Goal: Information Seeking & Learning: Understand process/instructions

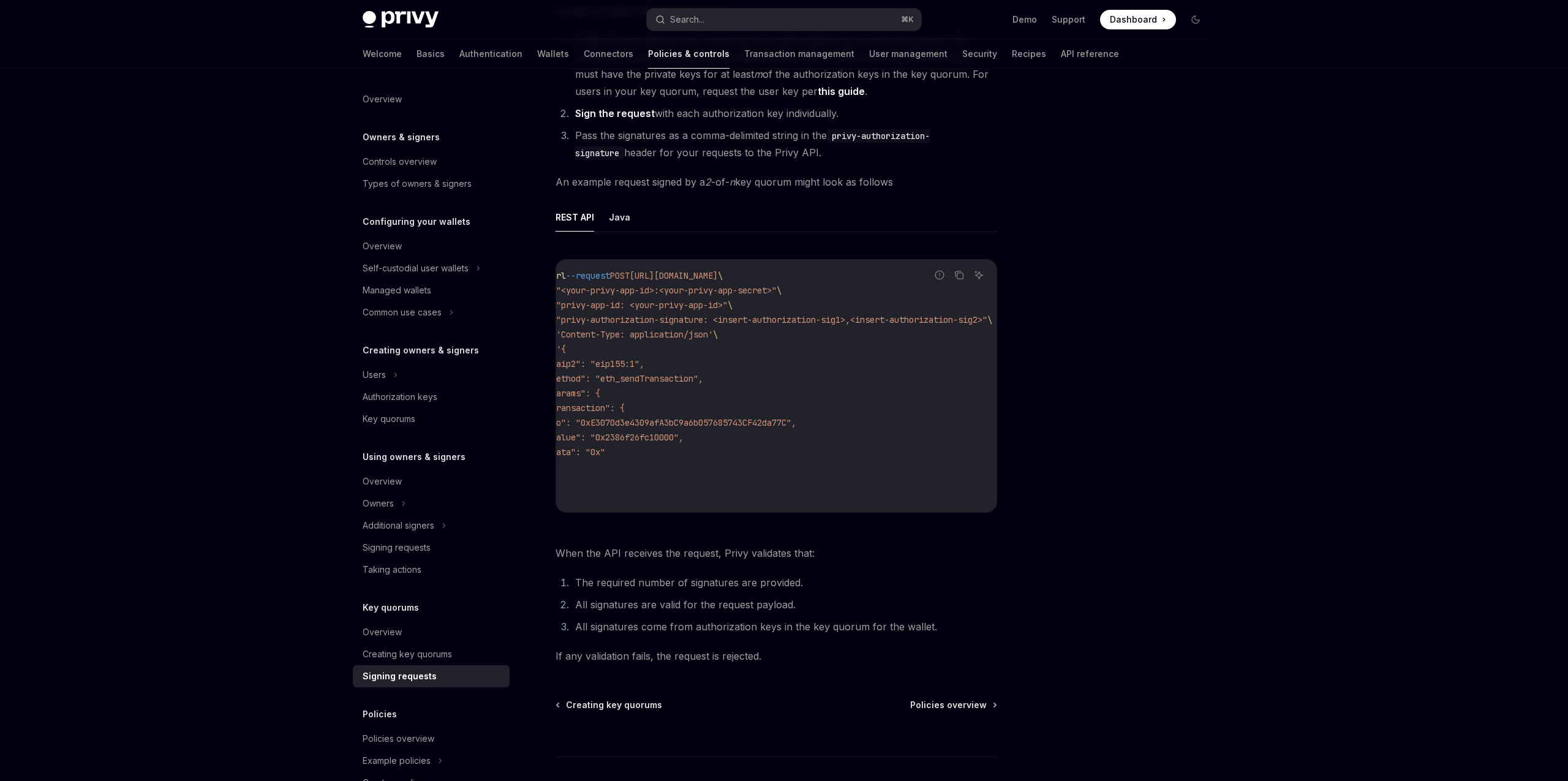
scroll to position [0, 19]
click at [757, 324] on span ""privy-authorization-signature: <insert-authorization-sig1>,<insert-authorizati…" at bounding box center [772, 320] width 431 height 11
click at [844, 322] on span ""privy-authorization-signature: <insert-authorization-sig1>,<insert-authorizati…" at bounding box center [772, 320] width 431 height 11
copy span "insert-authorization-sig1"
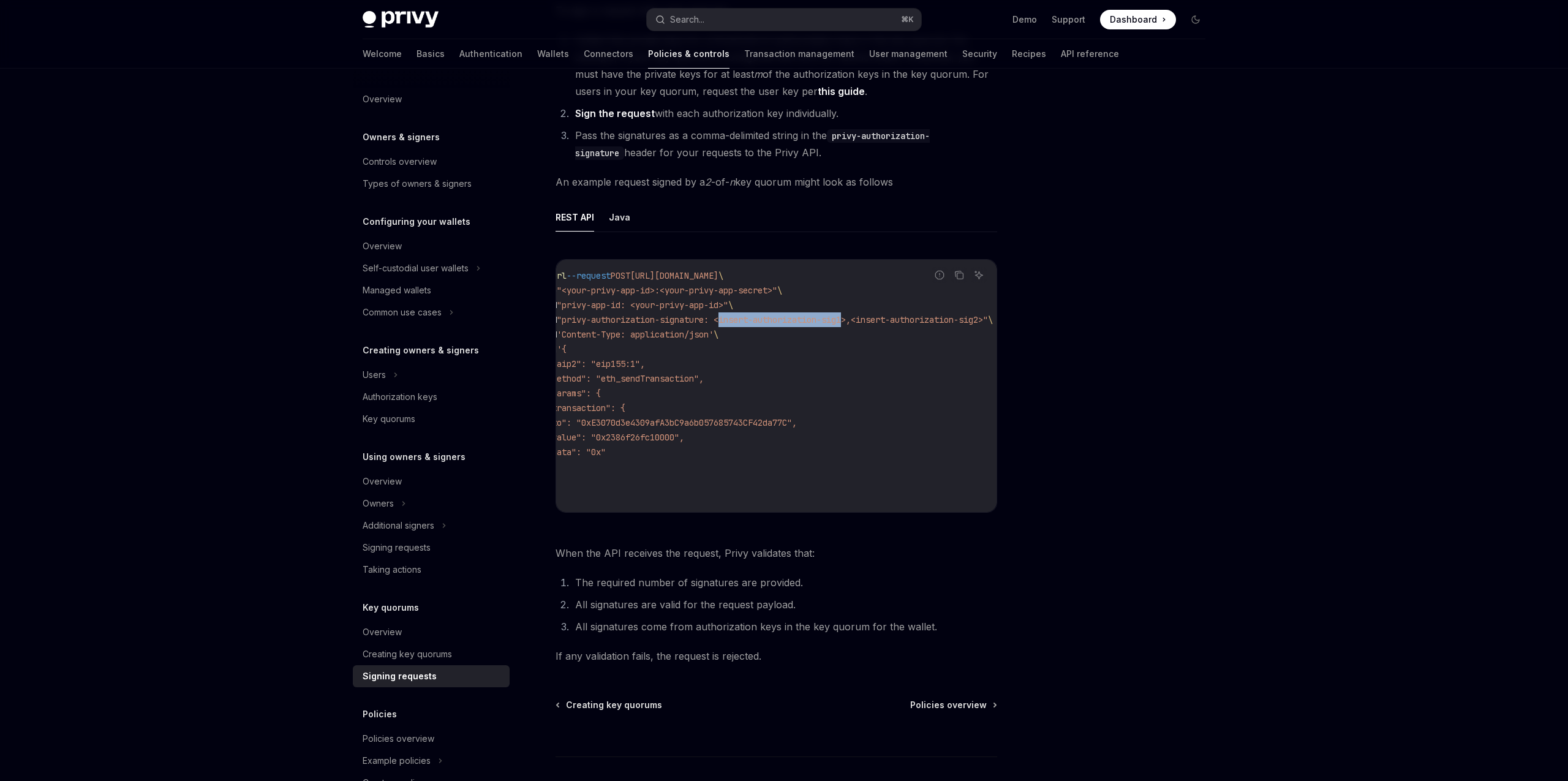
scroll to position [0, 0]
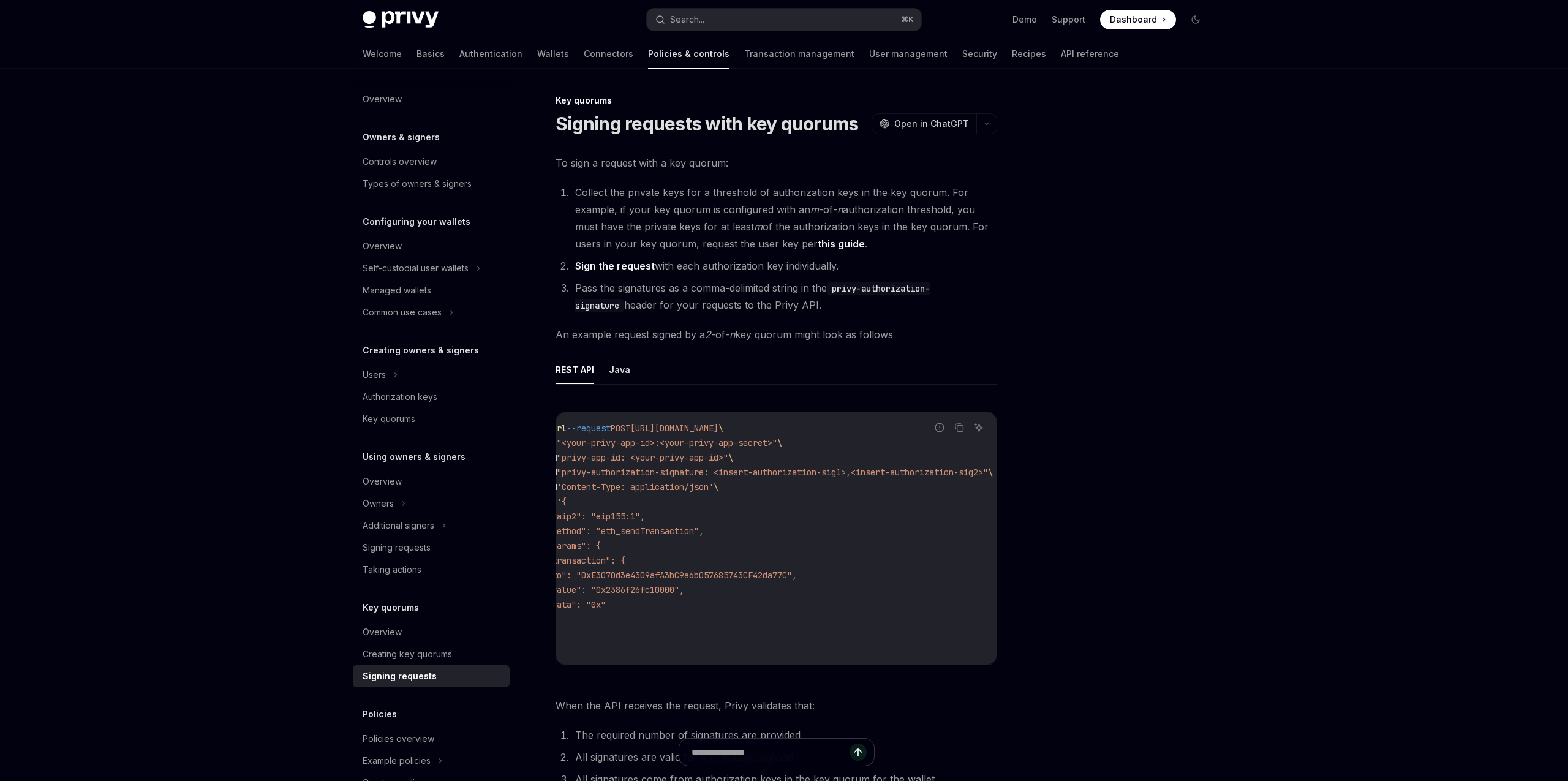
click at [1062, 387] on div at bounding box center [1122, 436] width 186 height 688
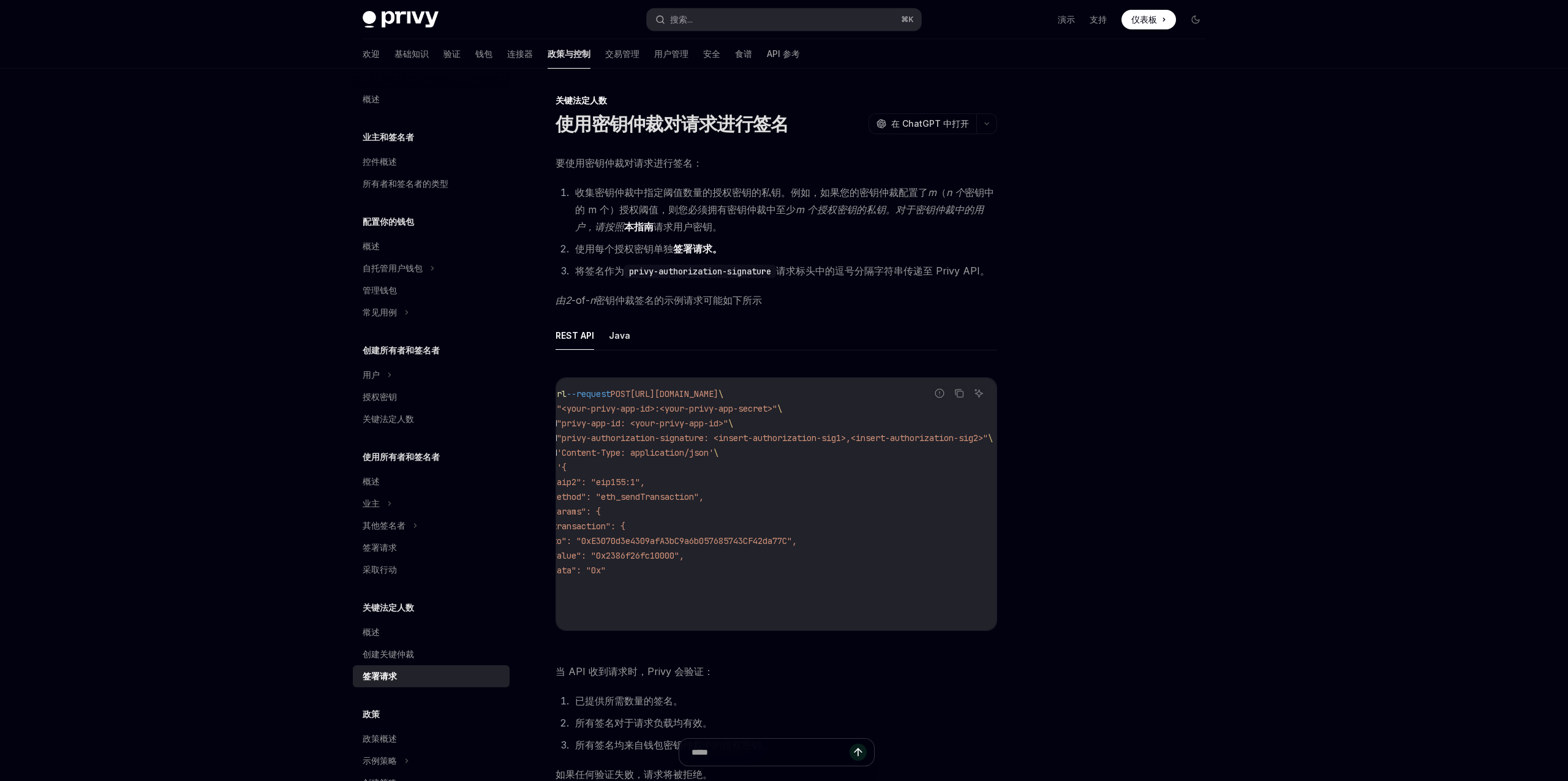
click at [687, 247] on font "签署请求。" at bounding box center [698, 249] width 49 height 12
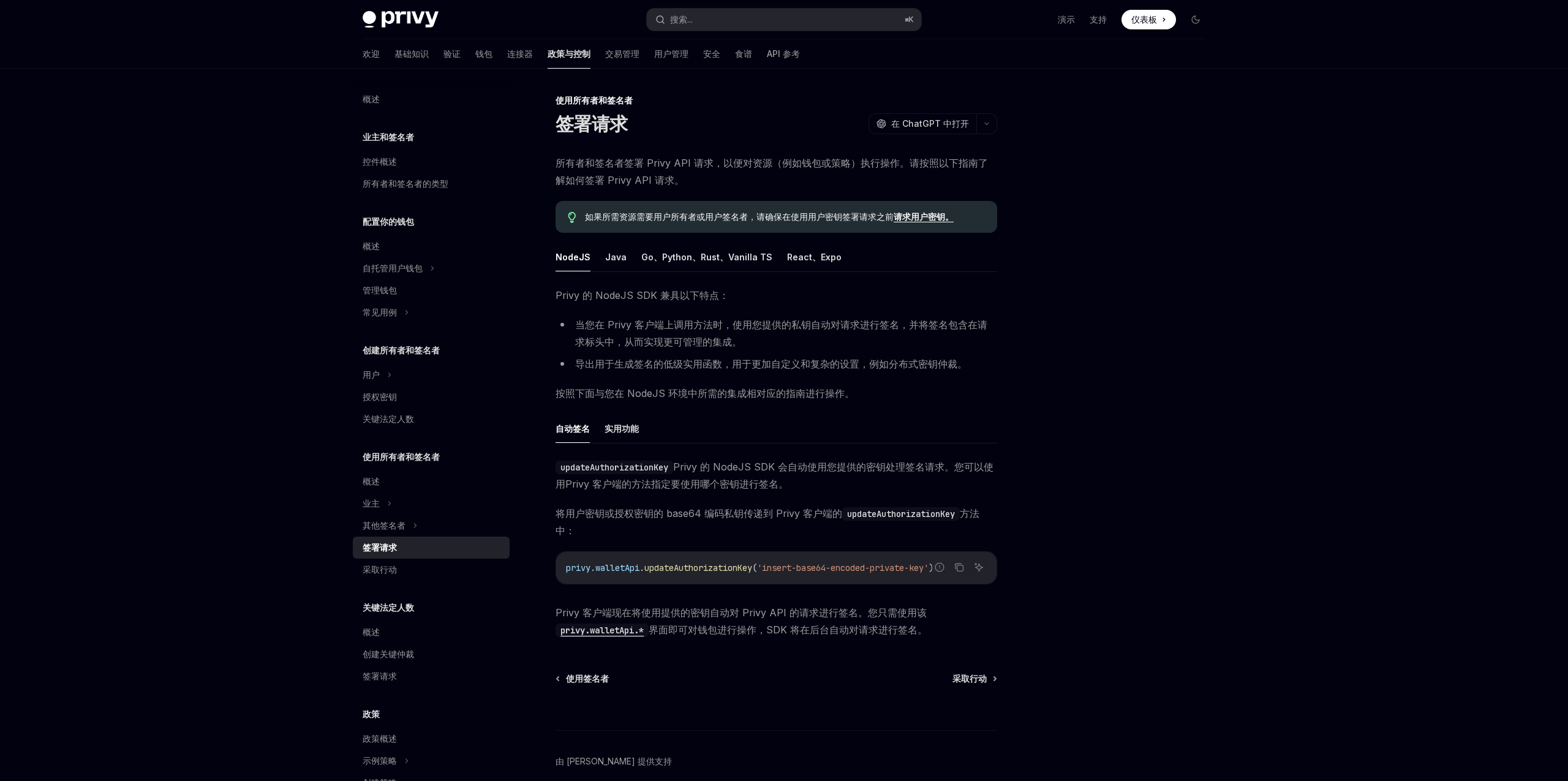
scroll to position [55, 0]
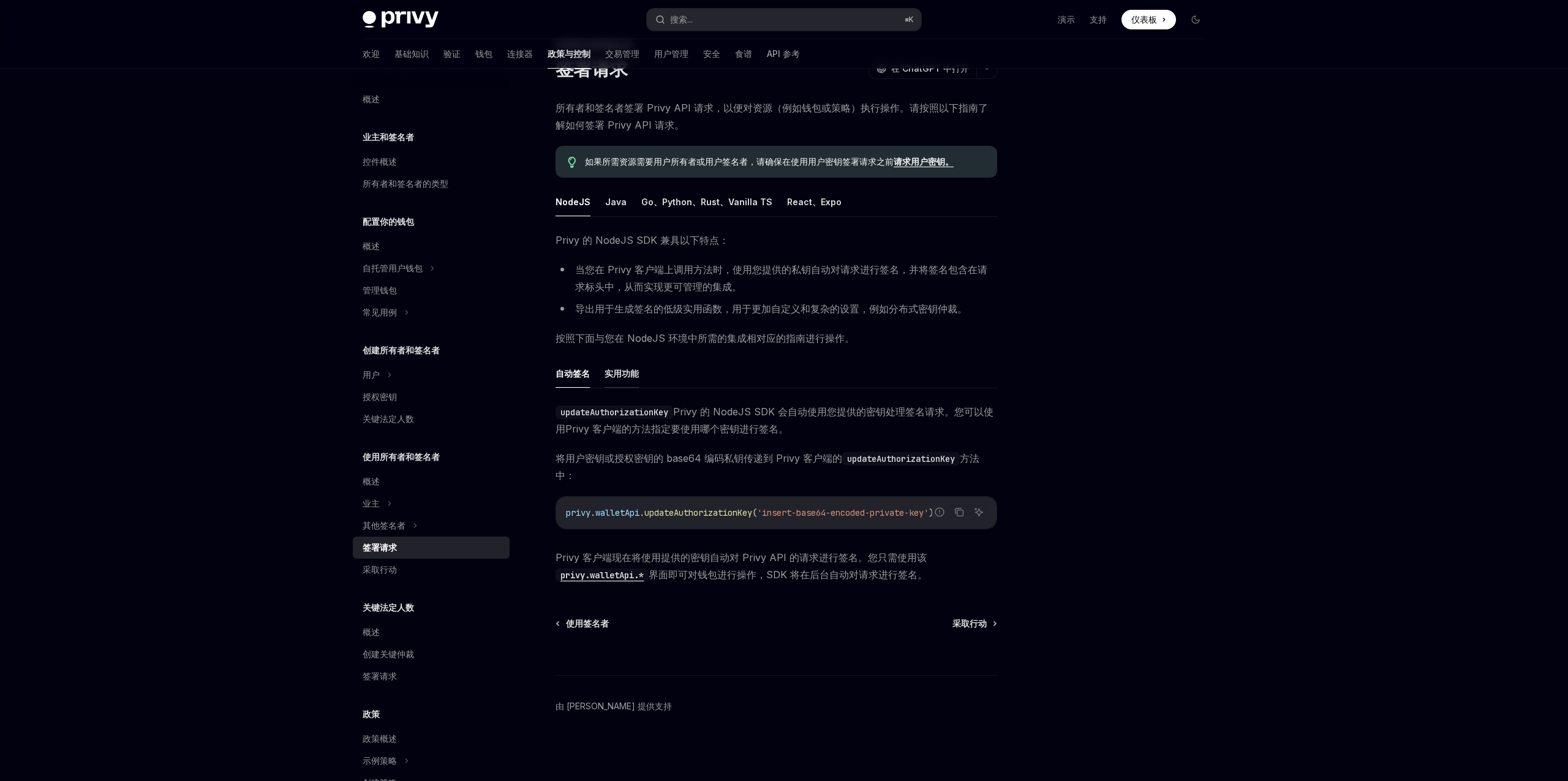
click at [623, 373] on font "实用功能" at bounding box center [621, 373] width 35 height 10
type textarea "*"
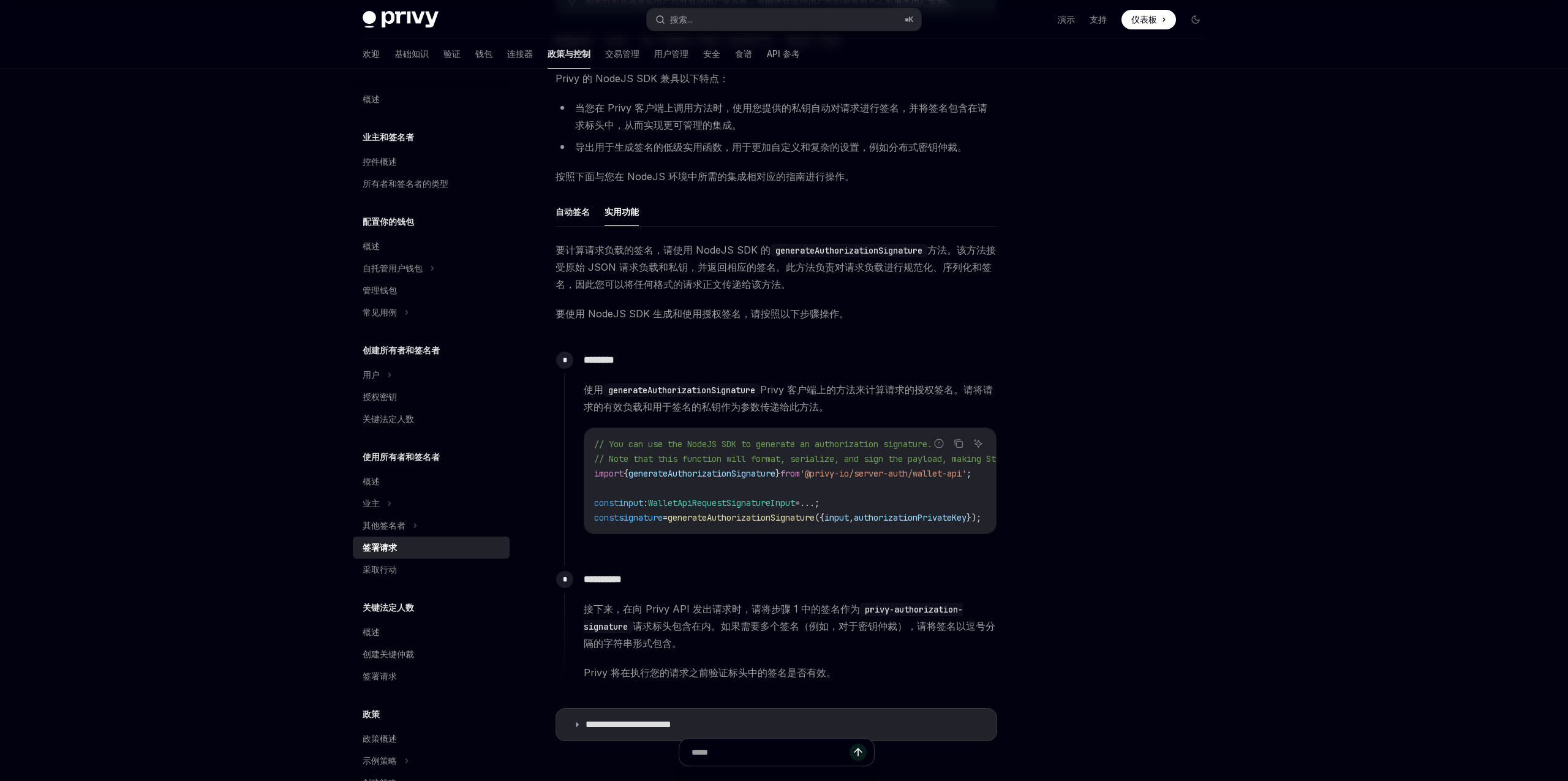
scroll to position [0, 51]
click at [957, 444] on icon "复制代码块中的内容" at bounding box center [958, 443] width 9 height 9
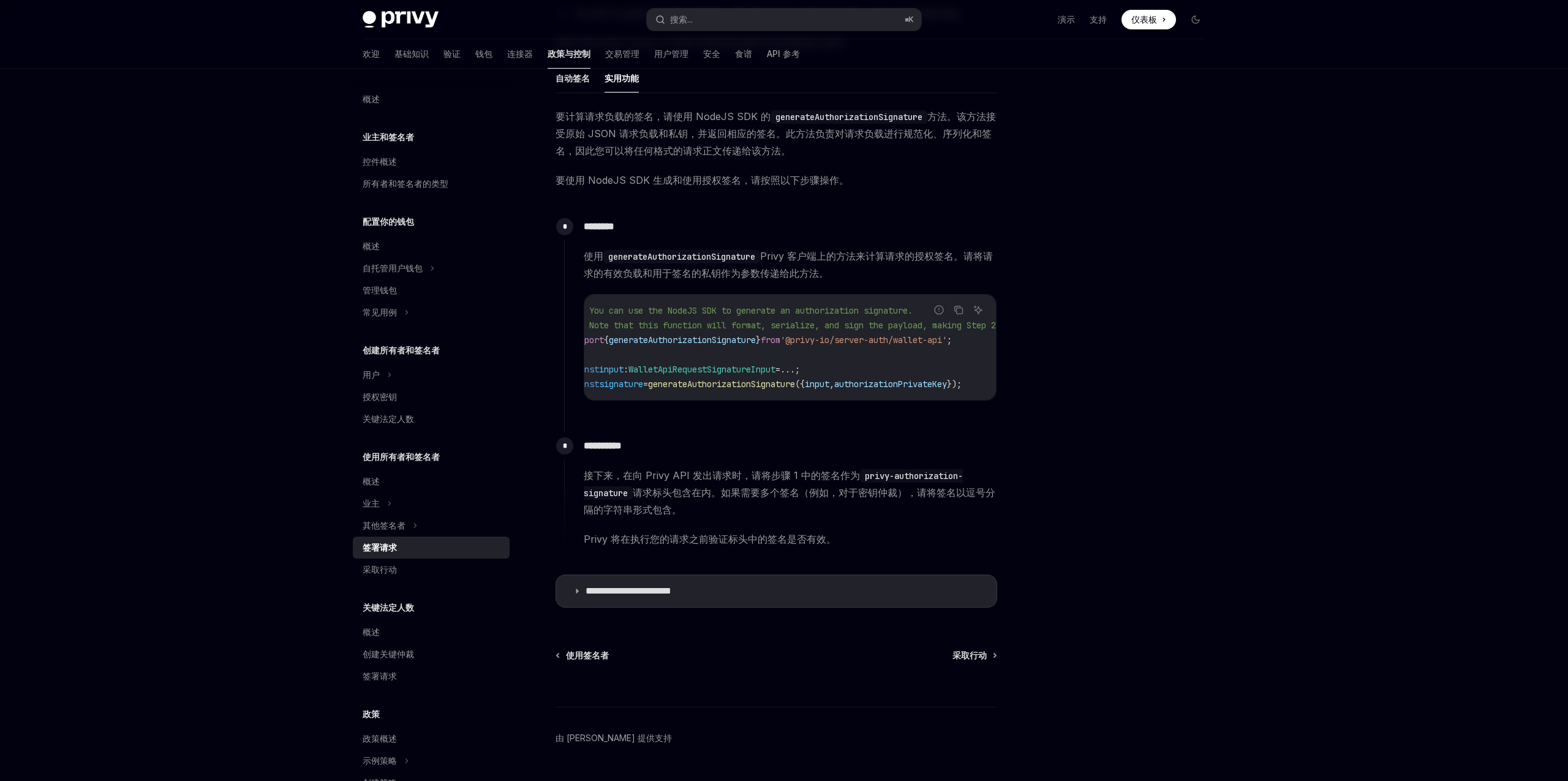
scroll to position [350, 0]
click at [717, 482] on font "接下来，在向 Privy API 发出请求时，请将步骤 1 中的签名作为" at bounding box center [722, 476] width 276 height 12
click at [761, 482] on font "接下来，在向 Privy API 发出请求时，请将步骤 1 中的签名作为" at bounding box center [722, 476] width 276 height 12
click at [745, 359] on code "// You can use the NodeJS SDK to generate an authorization signature. // Note t…" at bounding box center [826, 348] width 505 height 88
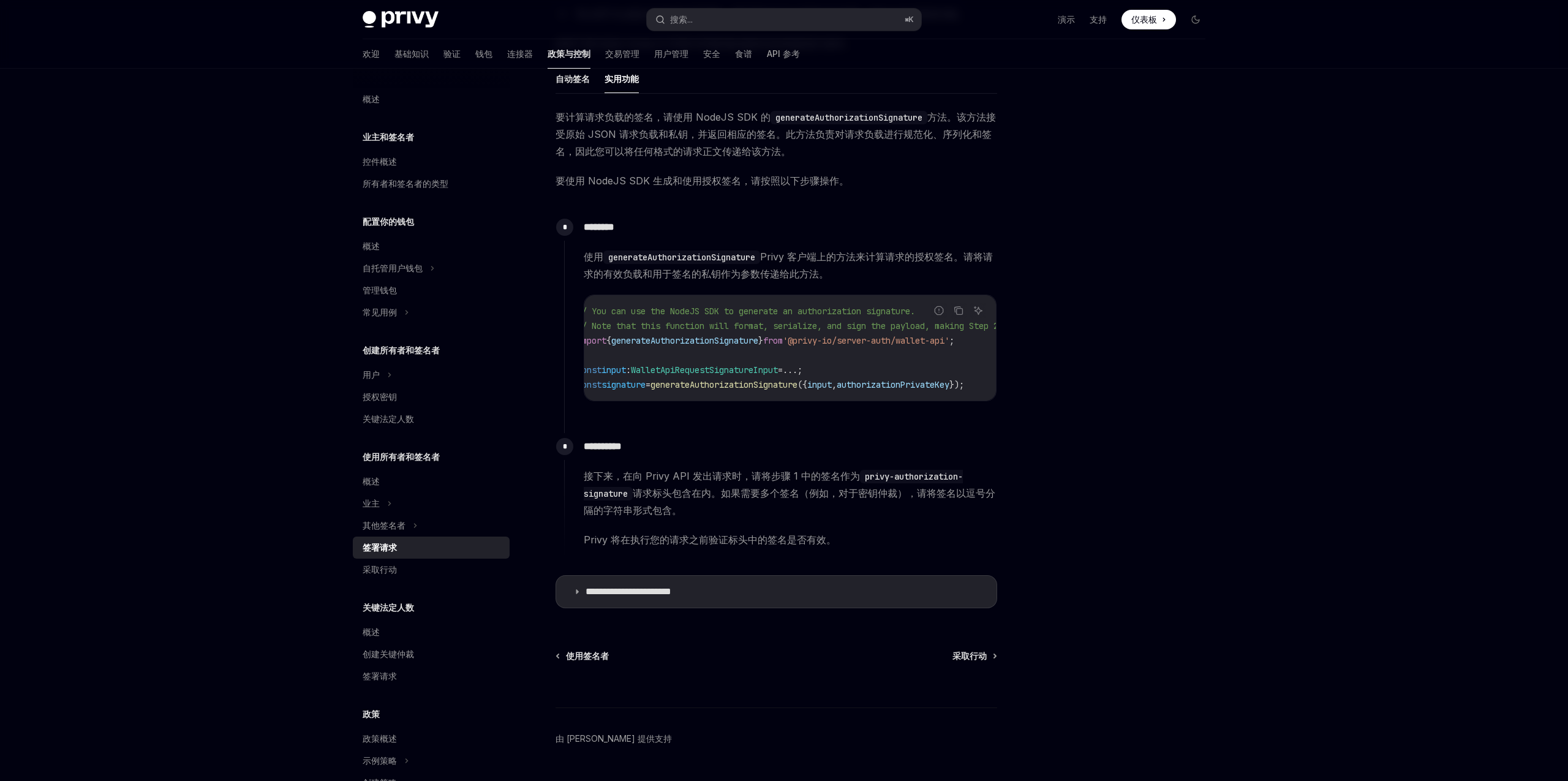
scroll to position [0, 0]
click at [705, 384] on span "generateAuthorizationSignature" at bounding box center [741, 385] width 147 height 11
click at [656, 385] on span "signature" at bounding box center [640, 385] width 44 height 11
click at [721, 382] on span "generateAuthorizationSignature" at bounding box center [741, 385] width 147 height 11
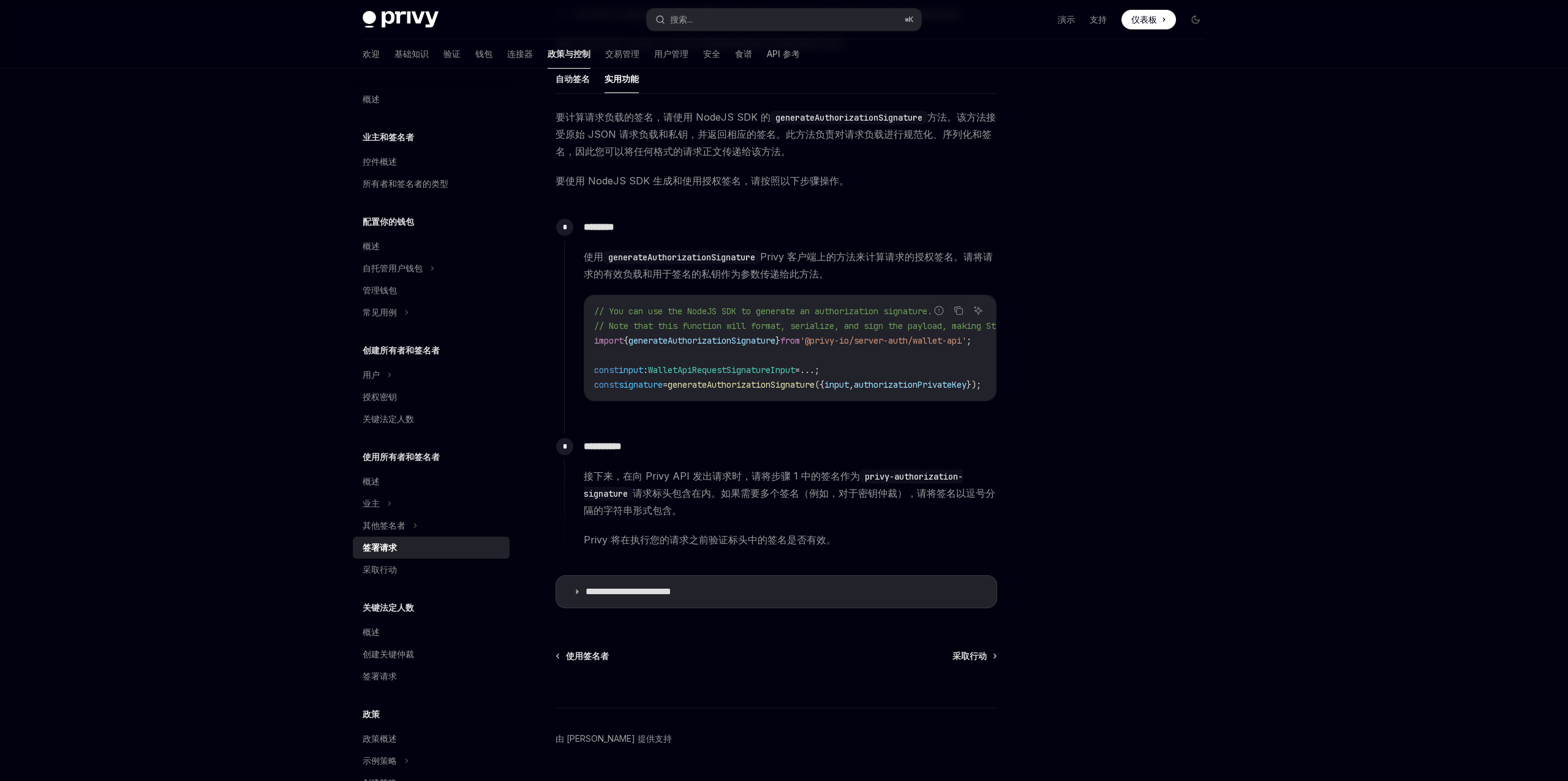
click at [721, 382] on span "generateAuthorizationSignature" at bounding box center [741, 385] width 147 height 11
click at [1263, 245] on div "Privy Docs 主页 搜索... ⌘ K 演示 支持 仪表板 仪表板 搜索... 导航 使用所有者和签名者 签署请求 欢迎 基础知识 验证 钱包 连接器…" at bounding box center [784, 232] width 1568 height 1163
click at [764, 358] on code "// You can use the NodeJS SDK to generate an authorization signature. // Note t…" at bounding box center [846, 348] width 505 height 88
click at [721, 360] on code "// You can use the NodeJS SDK to generate an authorization signature. // Note t…" at bounding box center [846, 348] width 505 height 88
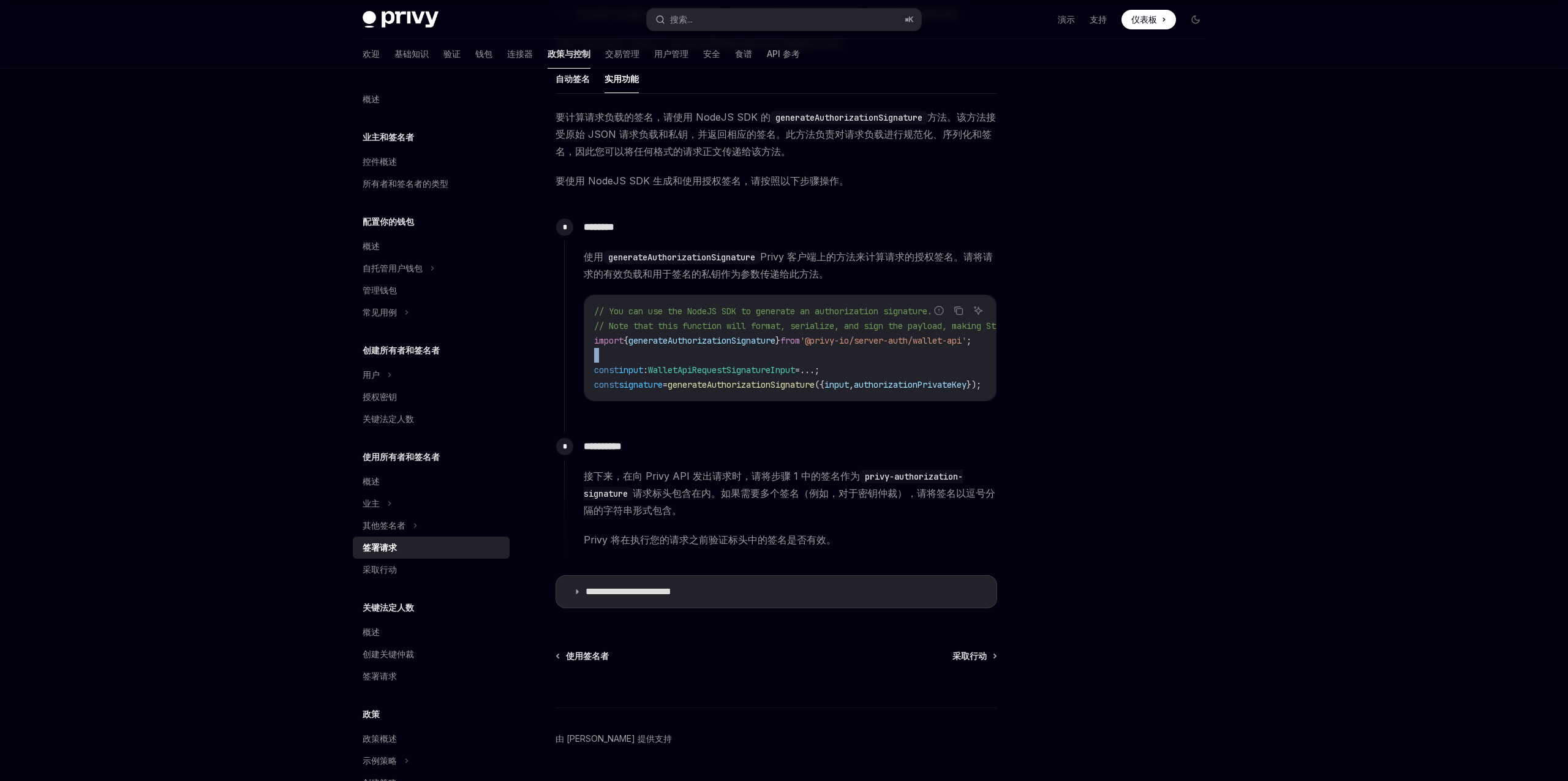
click at [658, 362] on code "// You can use the NodeJS SDK to generate an authorization signature. // Note t…" at bounding box center [846, 348] width 505 height 88
click at [610, 373] on span "const" at bounding box center [606, 370] width 24 height 11
click at [640, 368] on span "input" at bounding box center [631, 370] width 24 height 11
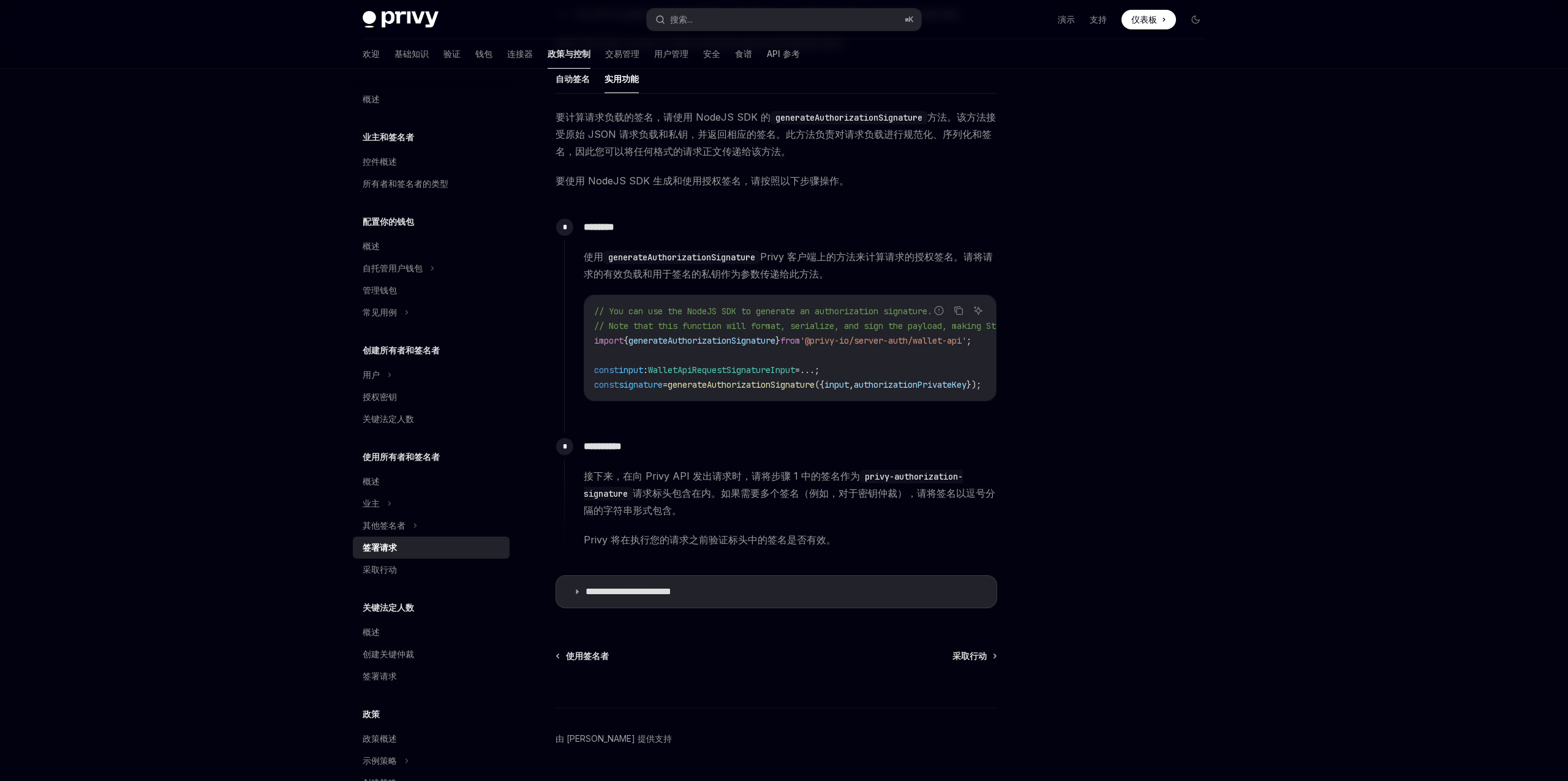
click at [640, 368] on span "input" at bounding box center [631, 370] width 24 height 11
click at [707, 373] on span "WalletApiRequestSignatureInput" at bounding box center [721, 370] width 147 height 11
click at [745, 370] on span "WalletApiRequestSignatureInput" at bounding box center [721, 370] width 147 height 11
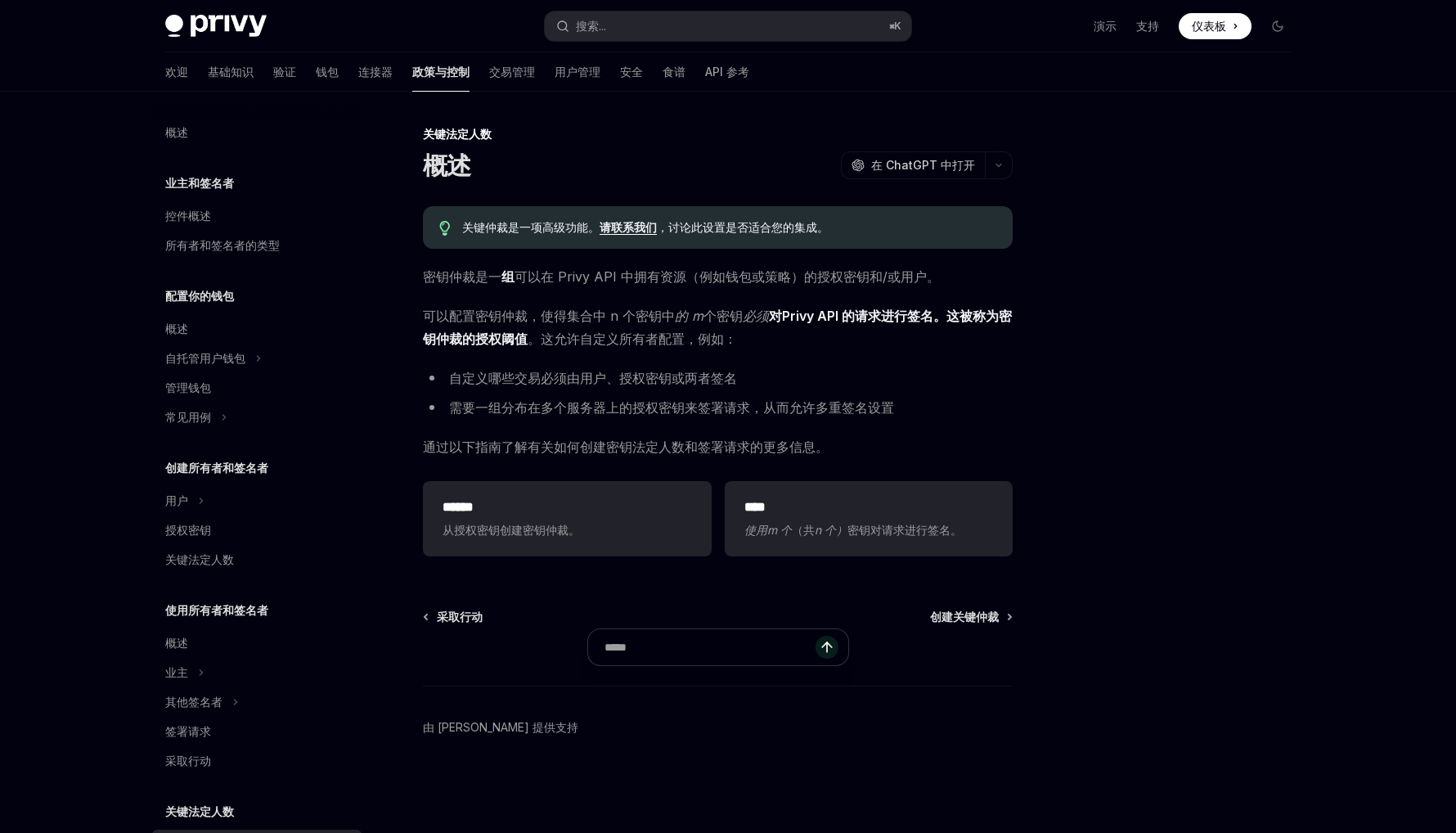
scroll to position [319, 0]
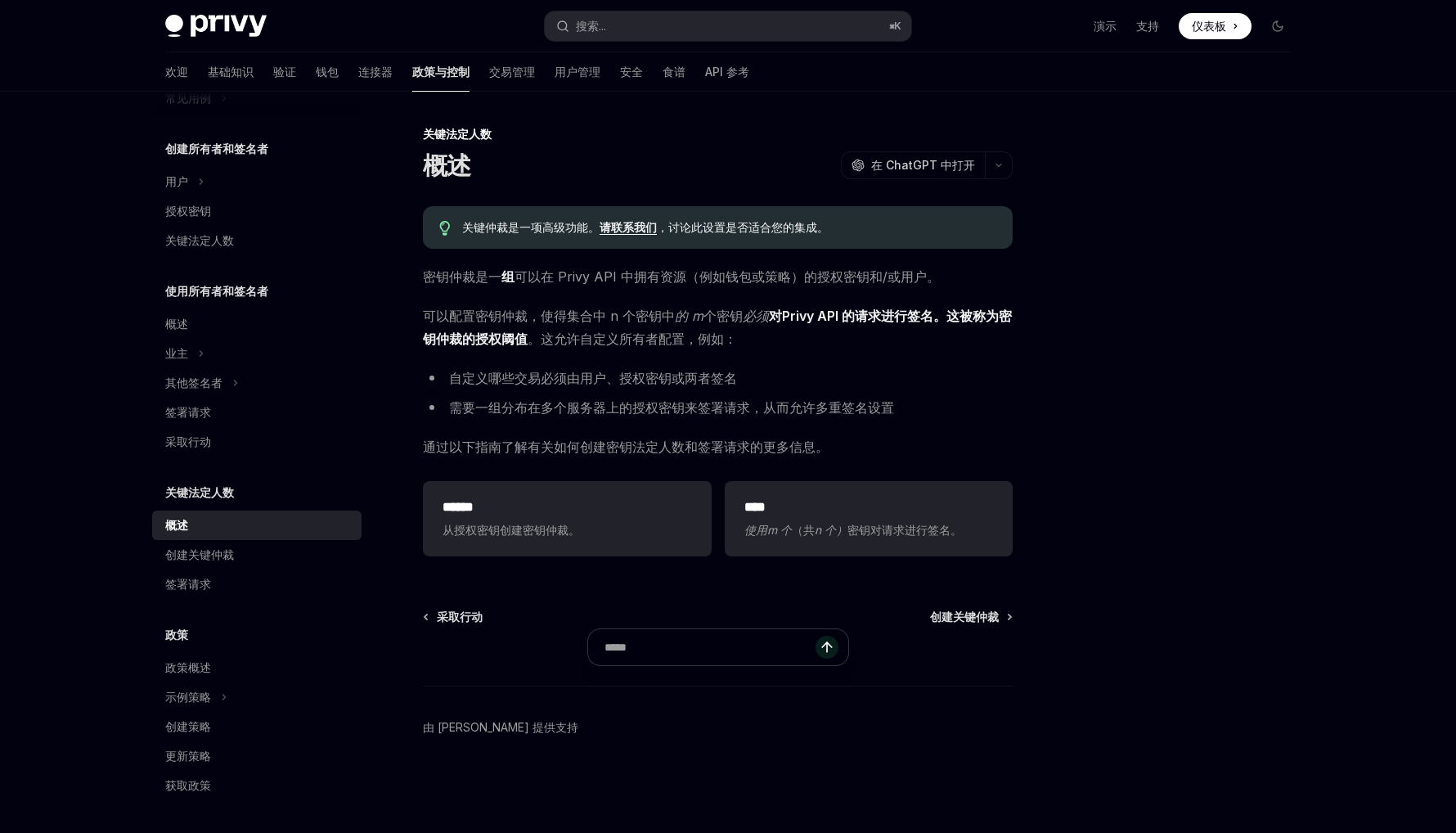
click at [649, 322] on font "集合中 n 个密钥中" at bounding box center [620, 316] width 108 height 16
click at [704, 312] on font "个" at bounding box center [710, 316] width 13 height 16
click at [730, 312] on font "密钥" at bounding box center [729, 316] width 26 height 16
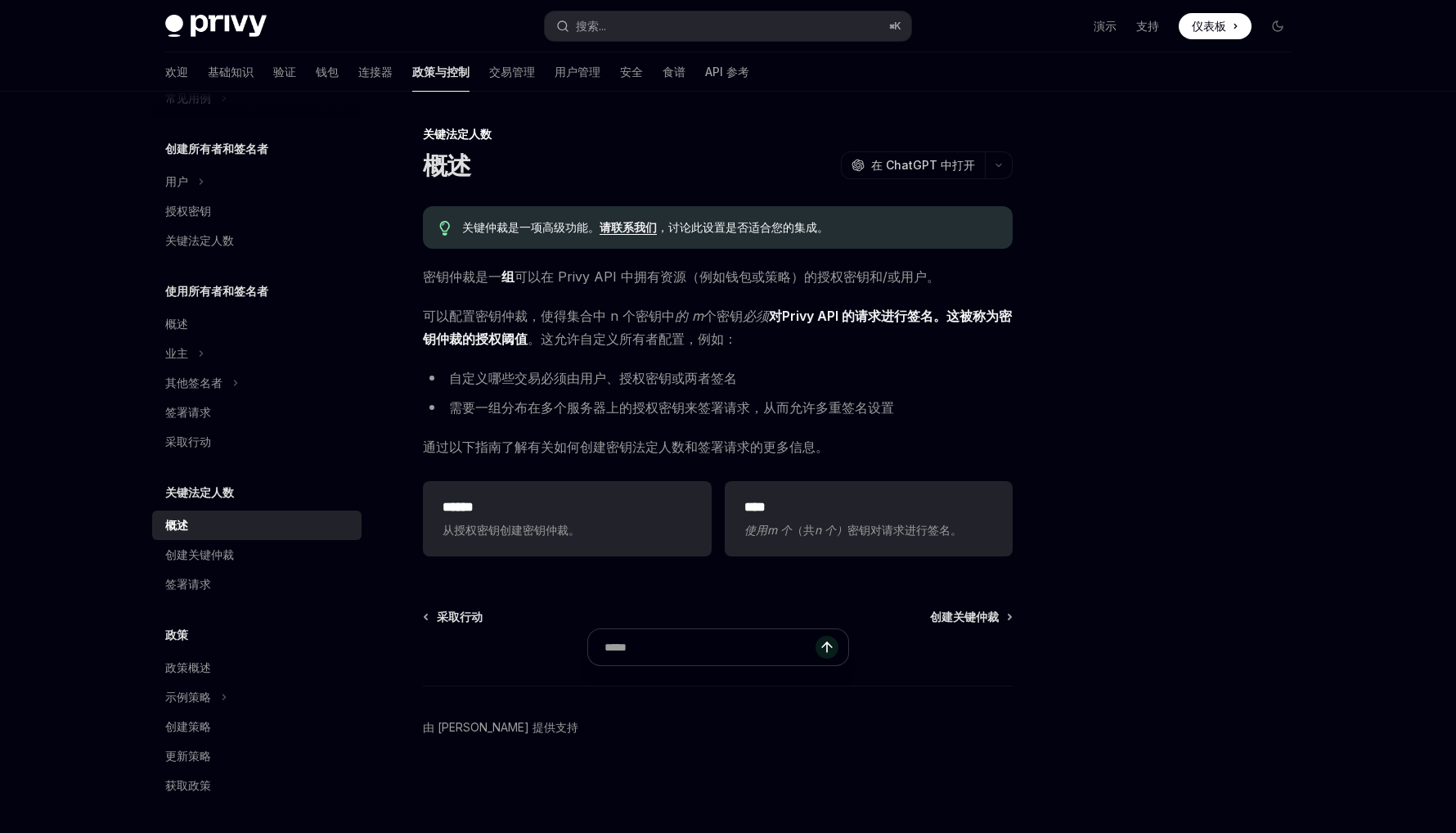
click at [730, 312] on font "密钥" at bounding box center [729, 316] width 26 height 16
click at [611, 342] on font "。这允许自定义所有者配置，例如：" at bounding box center [631, 338] width 209 height 16
click at [575, 375] on font "自定义哪些交易必须由用户、授权密钥或两者签名" at bounding box center [592, 378] width 288 height 16
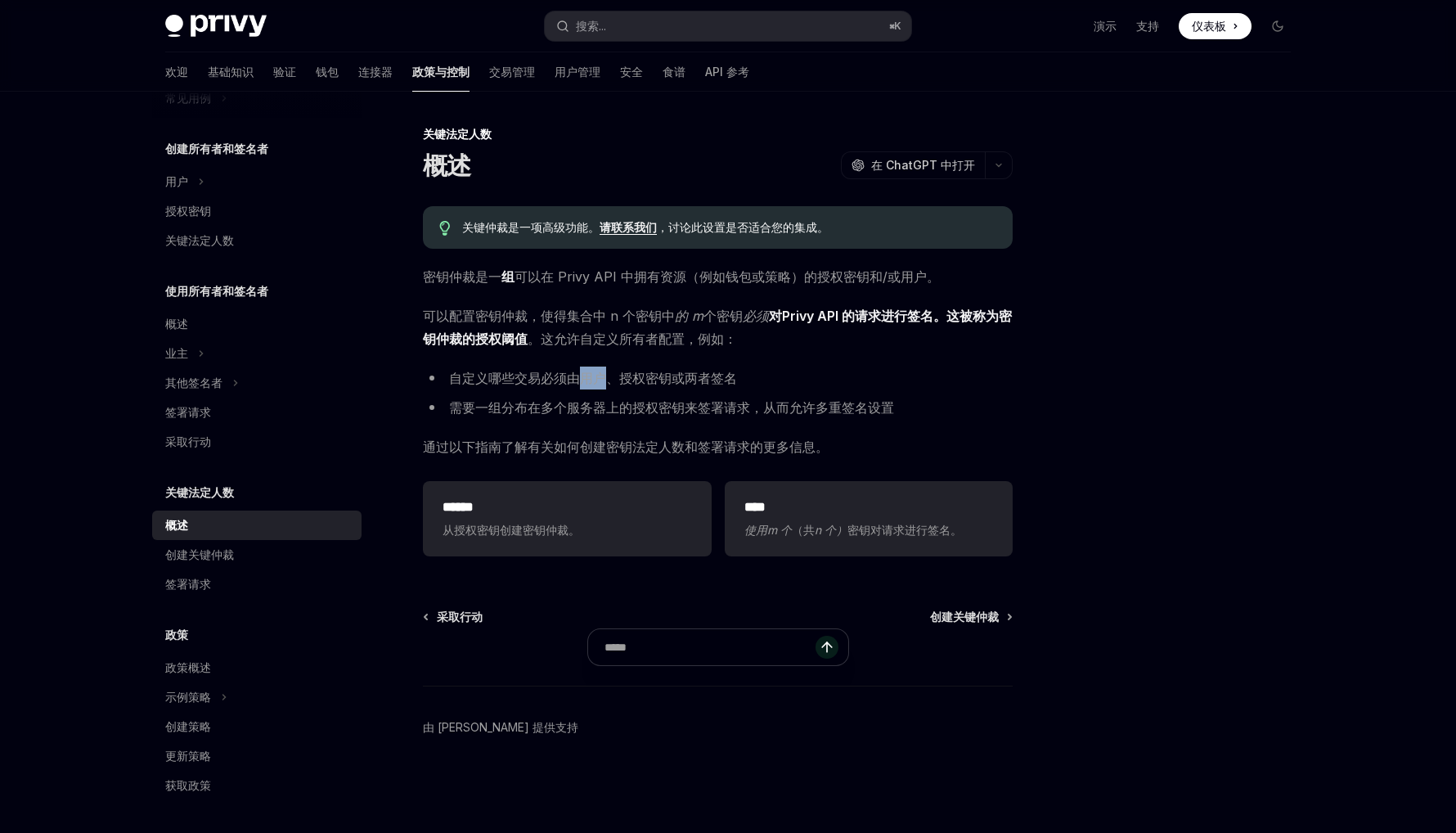
click at [610, 375] on font "自定义哪些交易必须由用户、授权密钥或两者签名" at bounding box center [592, 378] width 288 height 16
click at [656, 375] on font "自定义哪些交易必须由用户、授权密钥或两者签名" at bounding box center [592, 378] width 288 height 16
click at [765, 511] on font "****" at bounding box center [755, 506] width 22 height 13
type textarea "*"
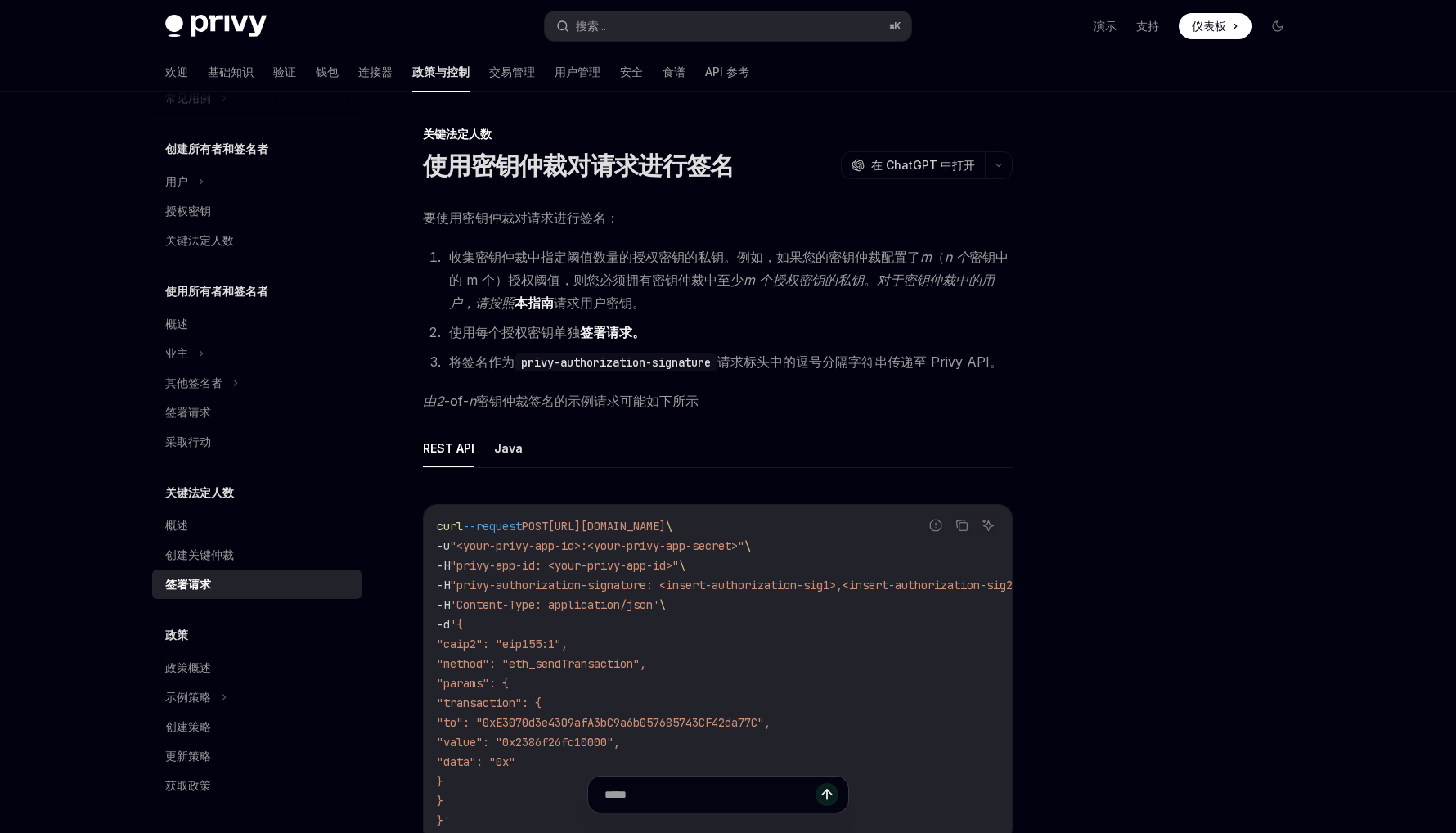
click at [617, 286] on font "密钥中的 m 个）授权阈值，则您必须拥有密钥仲裁中至少" at bounding box center [728, 268] width 560 height 39
click at [650, 285] on font "密钥中的 m 个）授权阈值，则您必须拥有密钥仲裁中至少" at bounding box center [728, 268] width 560 height 39
click at [685, 272] on font "密钥中的 m 个）授权阈值，则您必须拥有密钥仲裁中至少" at bounding box center [728, 268] width 560 height 39
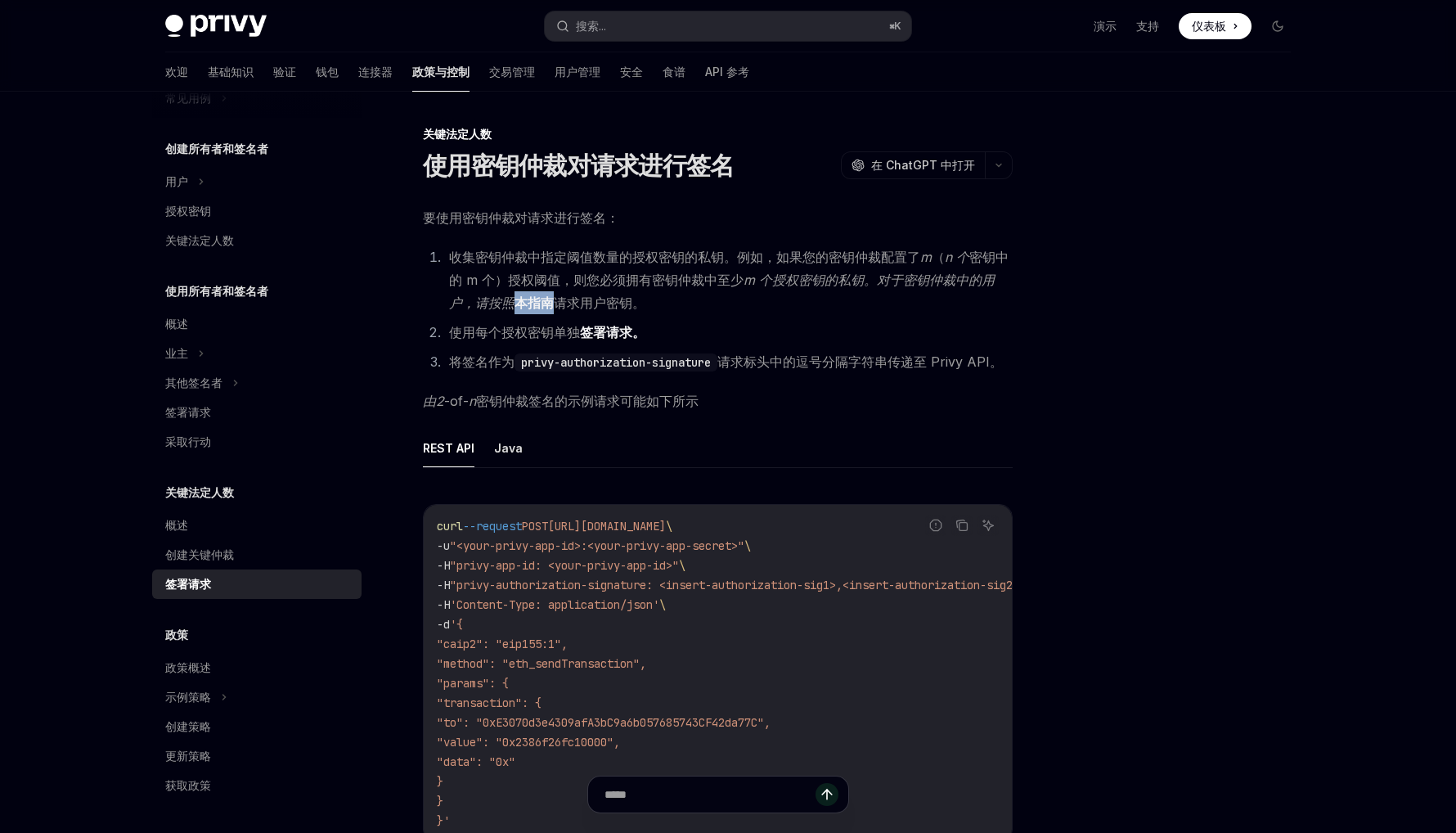
click at [718, 284] on font "密钥中的 m 个）授权阈值，则您必须拥有密钥仲裁中至少" at bounding box center [728, 268] width 560 height 39
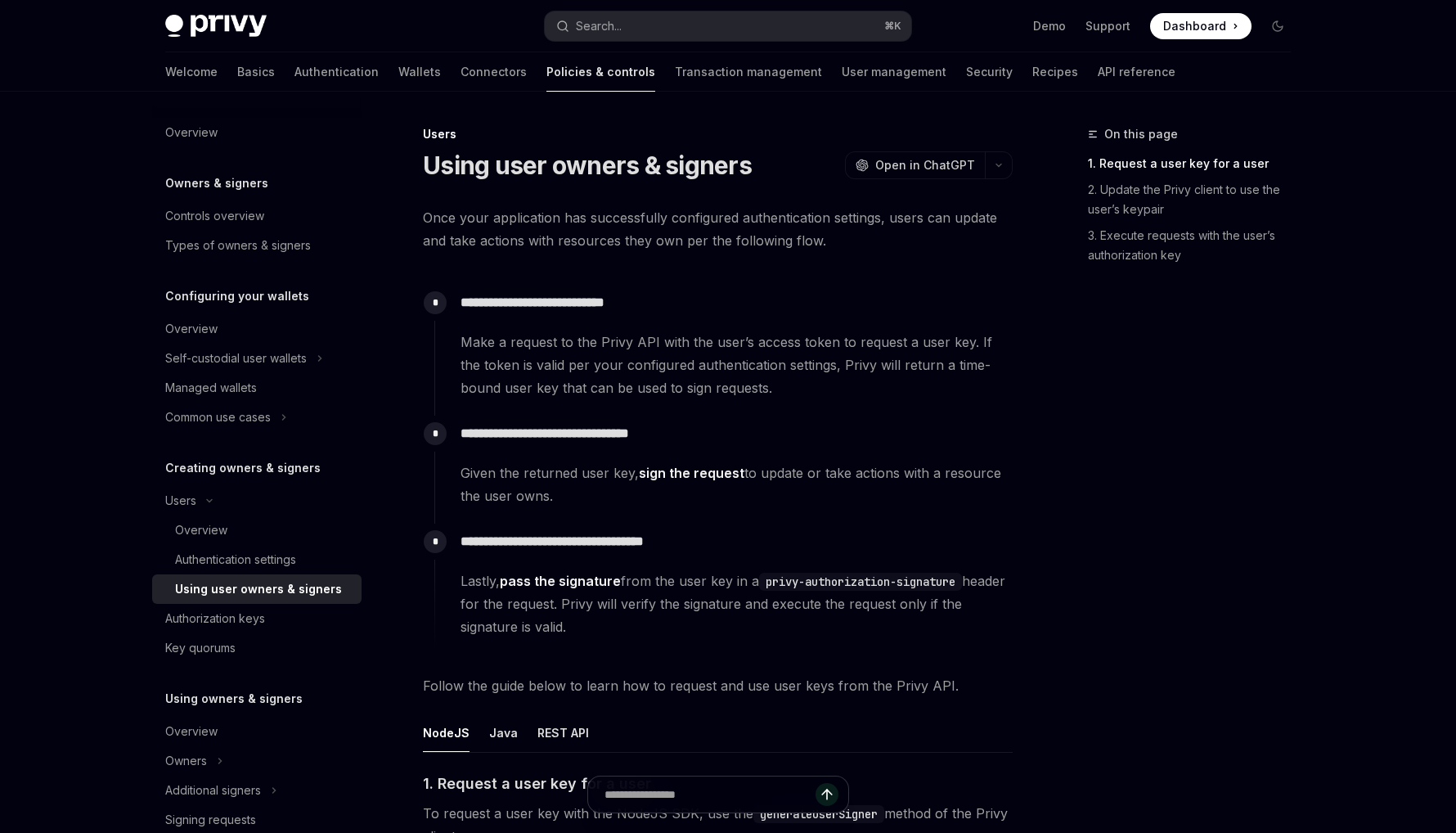
type textarea "*"
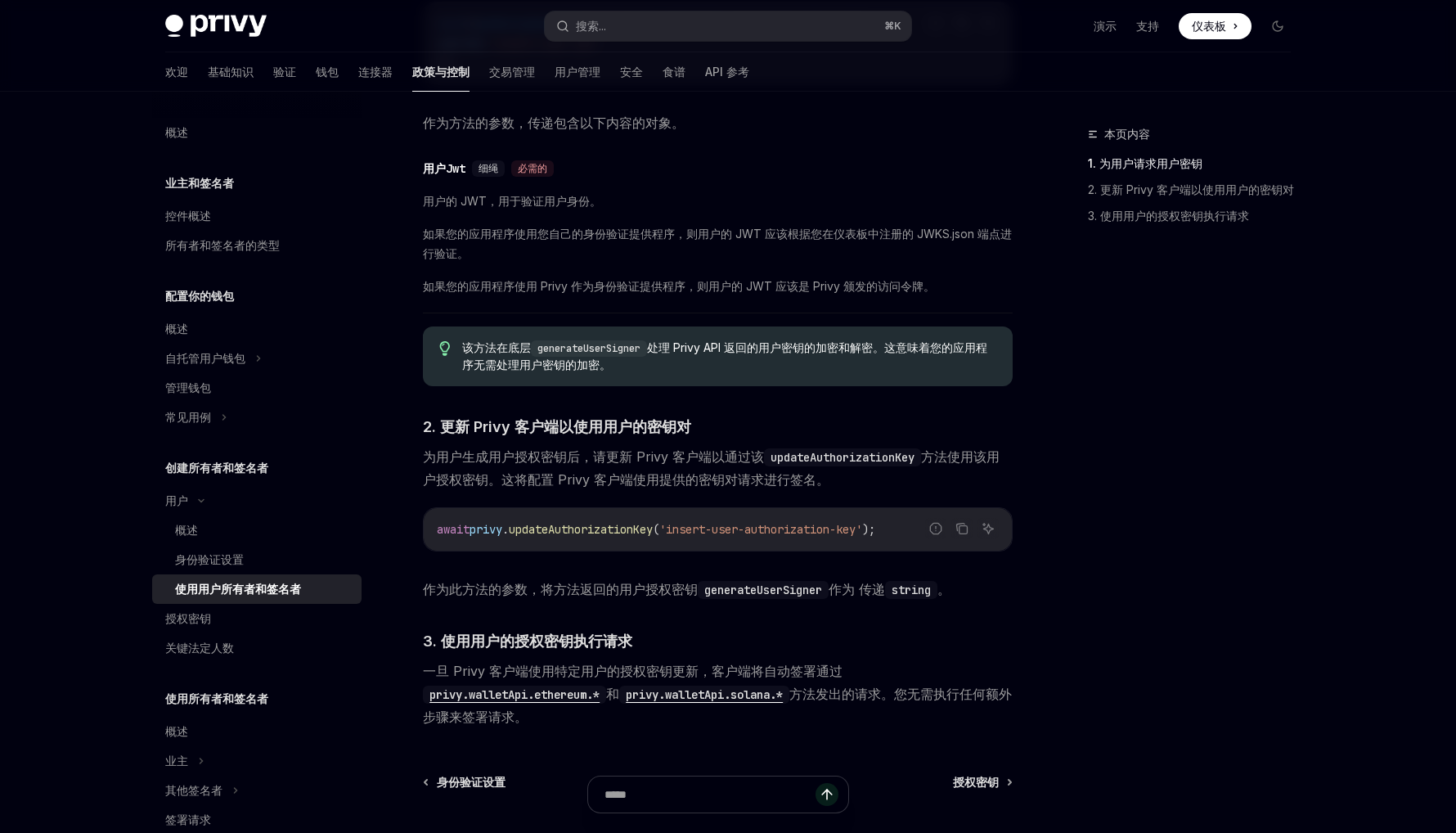
scroll to position [784, 0]
